Goal: Navigation & Orientation: Find specific page/section

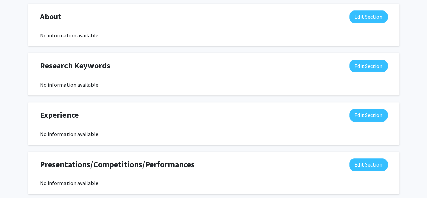
scroll to position [311, 0]
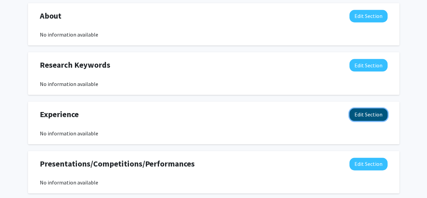
click at [374, 113] on button "Edit Section" at bounding box center [369, 114] width 38 height 12
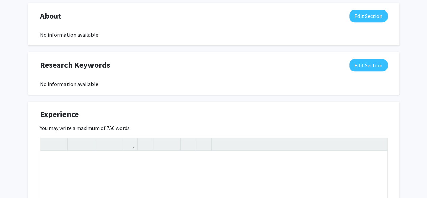
drag, startPoint x: 374, startPoint y: 113, endPoint x: 402, endPoint y: 128, distance: 31.0
click at [402, 128] on div "[PERSON_NAME] Edit Section See Public View help Degree Level: Undergraduate Stu…" at bounding box center [213, 86] width 427 height 747
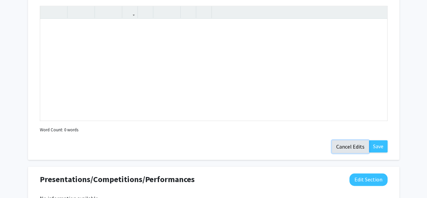
click at [349, 142] on button "Cancel Edits" at bounding box center [350, 146] width 37 height 13
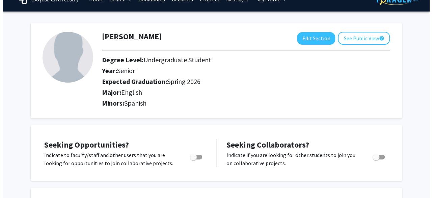
scroll to position [0, 0]
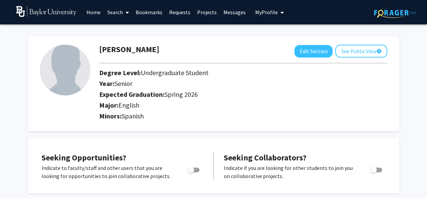
click at [122, 11] on link "Search" at bounding box center [118, 12] width 28 height 24
click at [133, 46] on span "Students" at bounding box center [124, 45] width 41 height 14
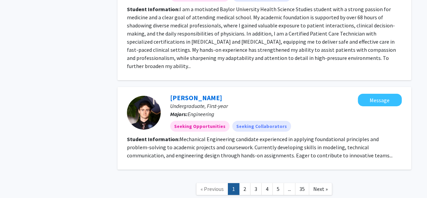
scroll to position [1068, 0]
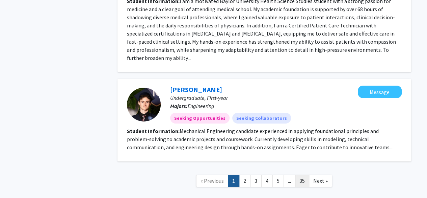
click at [301, 175] on link "35" at bounding box center [302, 181] width 14 height 12
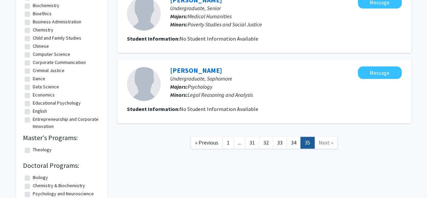
scroll to position [298, 0]
click at [290, 142] on link "34" at bounding box center [294, 142] width 14 height 12
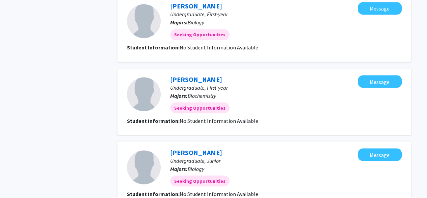
scroll to position [661, 0]
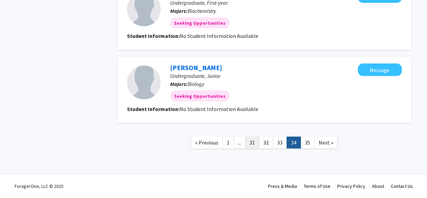
click at [257, 144] on link "31" at bounding box center [252, 142] width 14 height 12
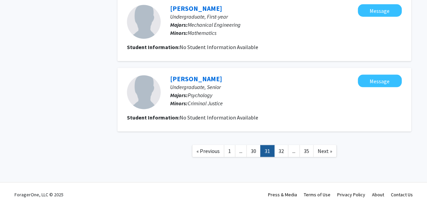
scroll to position [655, 0]
